Goal: Task Accomplishment & Management: Use online tool/utility

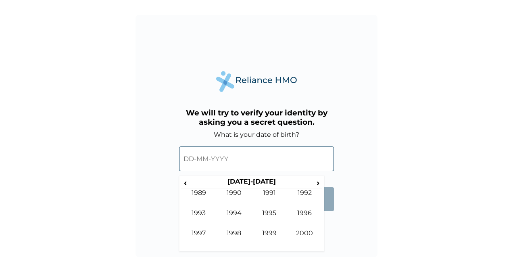
click at [255, 181] on th "1990-1999" at bounding box center [252, 182] width 124 height 11
click at [184, 181] on span "‹" at bounding box center [185, 182] width 8 height 10
click at [236, 222] on td "1984" at bounding box center [234, 219] width 35 height 20
click at [235, 197] on td "Feb" at bounding box center [234, 199] width 35 height 20
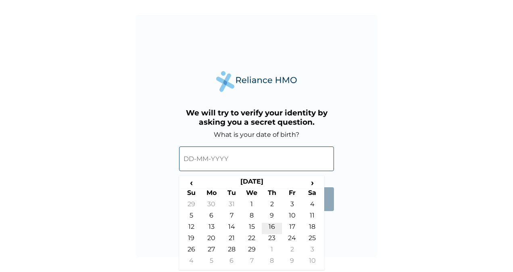
click at [275, 230] on td "16" at bounding box center [272, 228] width 20 height 11
type input "16-02-1984"
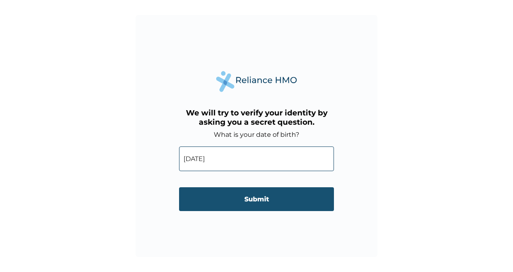
click at [257, 197] on input "Submit" at bounding box center [256, 199] width 155 height 24
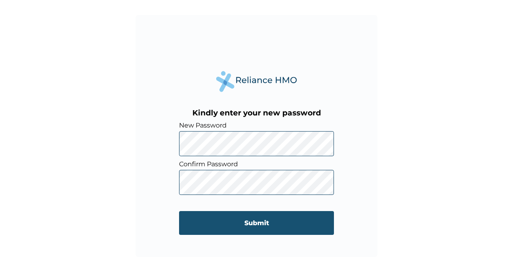
click at [232, 225] on input "Submit" at bounding box center [256, 223] width 155 height 24
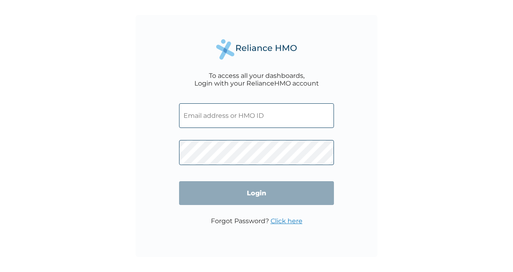
type input "FPG/10085/A"
click at [258, 191] on input "Login" at bounding box center [256, 193] width 155 height 24
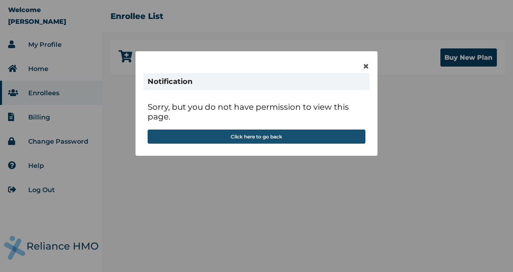
click at [274, 141] on button "Click here to go back" at bounding box center [257, 136] width 218 height 14
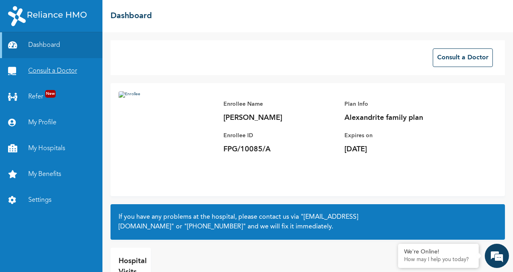
click at [66, 73] on link "Consult a Doctor" at bounding box center [51, 71] width 102 height 26
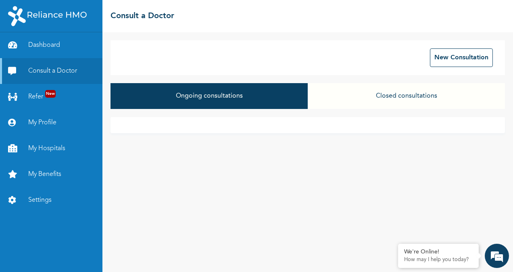
click at [383, 102] on button "Closed consultations" at bounding box center [406, 96] width 197 height 26
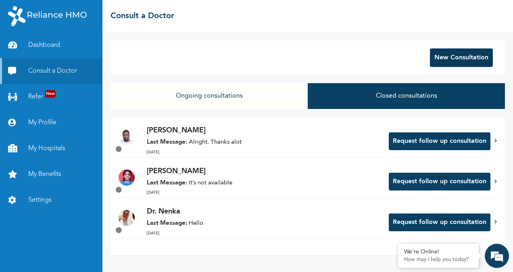
click at [463, 62] on button "New Consultation" at bounding box center [461, 57] width 63 height 19
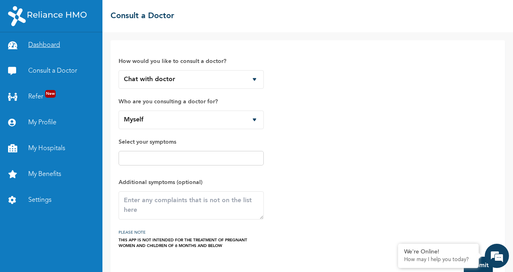
click at [58, 52] on link "Dashboard" at bounding box center [51, 45] width 102 height 26
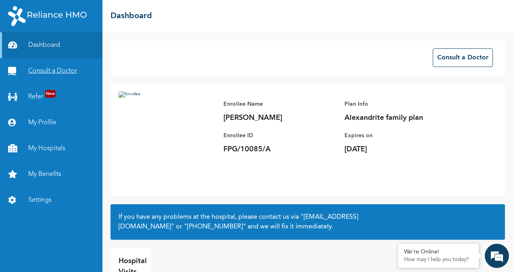
click at [58, 70] on link "Consult a Doctor" at bounding box center [51, 71] width 102 height 26
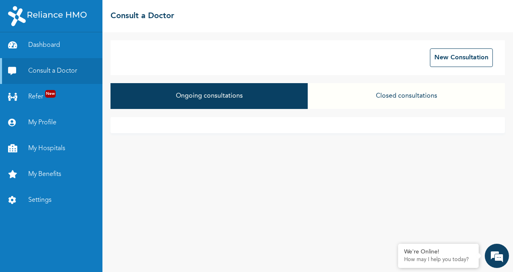
click at [273, 101] on button "Ongoing consultations" at bounding box center [208, 96] width 197 height 26
click at [461, 56] on button "New Consultation" at bounding box center [461, 57] width 63 height 19
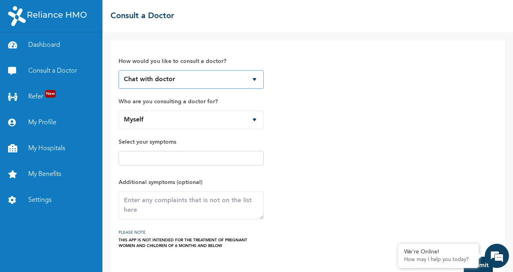
click at [251, 85] on select "Chat with doctor Phone Call" at bounding box center [191, 79] width 145 height 19
click at [119, 70] on select "Chat with doctor Phone Call" at bounding box center [191, 79] width 145 height 19
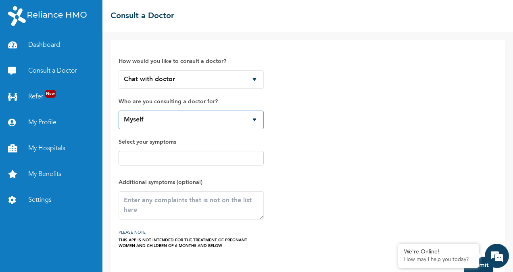
click at [193, 120] on select "Myself Adeyinka Adeola Adebowale Adeola Tiwatope Adeola Temitope Usman" at bounding box center [191, 119] width 145 height 19
select select "821185"
click at [119, 110] on select "Myself Adeyinka Adeola Adebowale Adeola Tiwatope Adeola Temitope Usman" at bounding box center [191, 119] width 145 height 19
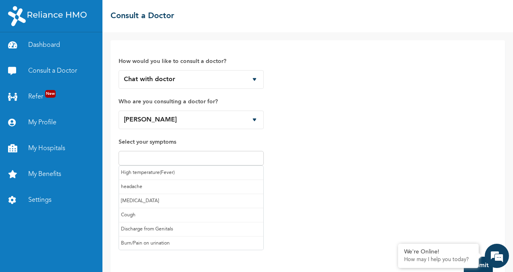
click at [190, 158] on input "text" at bounding box center [191, 158] width 140 height 10
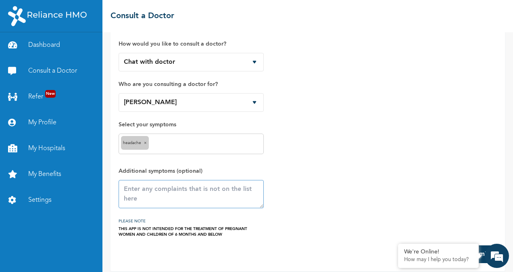
click at [144, 187] on textarea at bounding box center [191, 194] width 145 height 28
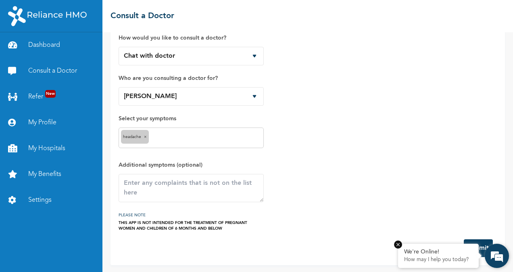
click at [397, 246] on em at bounding box center [398, 244] width 8 height 8
click at [464, 242] on button "Submit" at bounding box center [478, 248] width 29 height 18
